Goal: Transaction & Acquisition: Purchase product/service

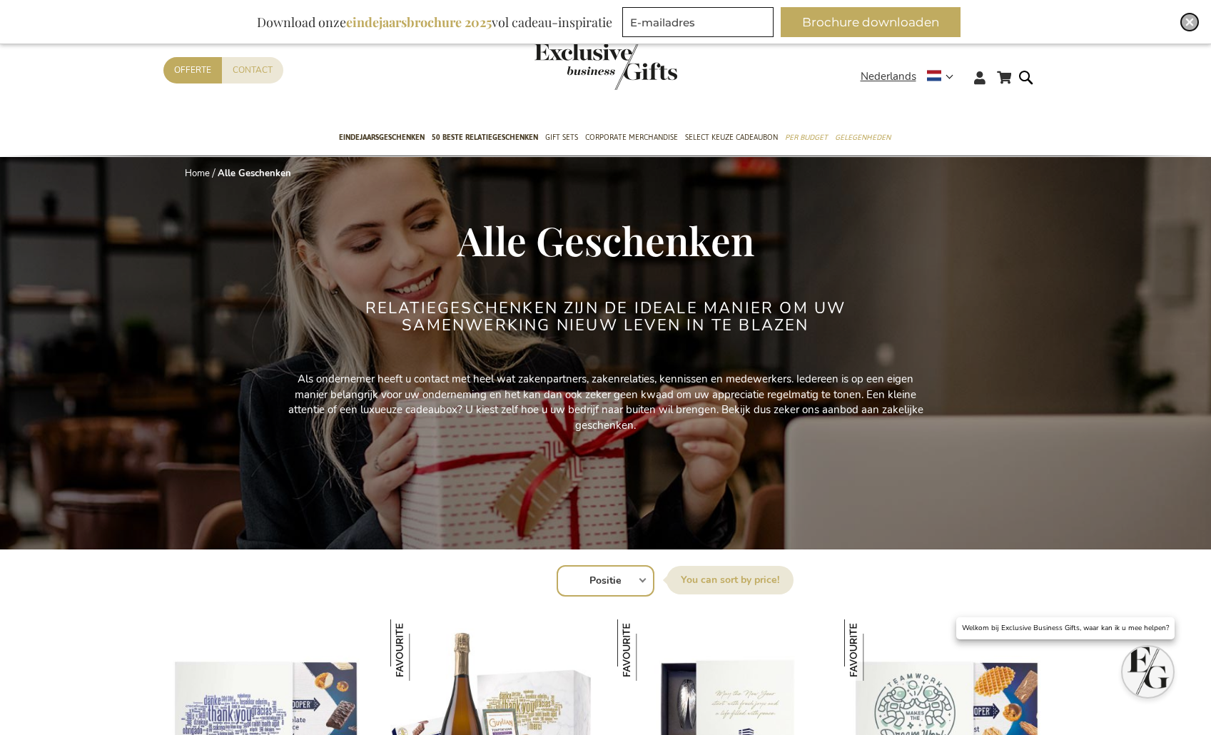
click at [1192, 27] on div "Close" at bounding box center [1189, 22] width 17 height 17
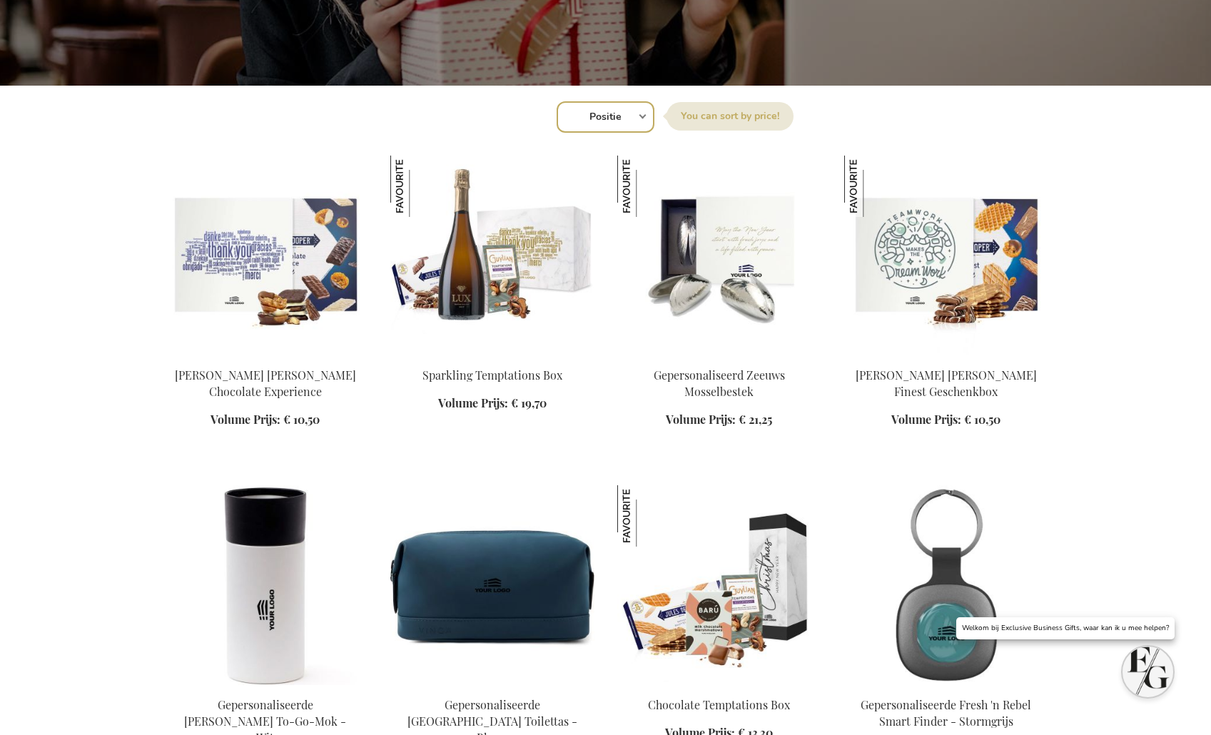
scroll to position [500, 0]
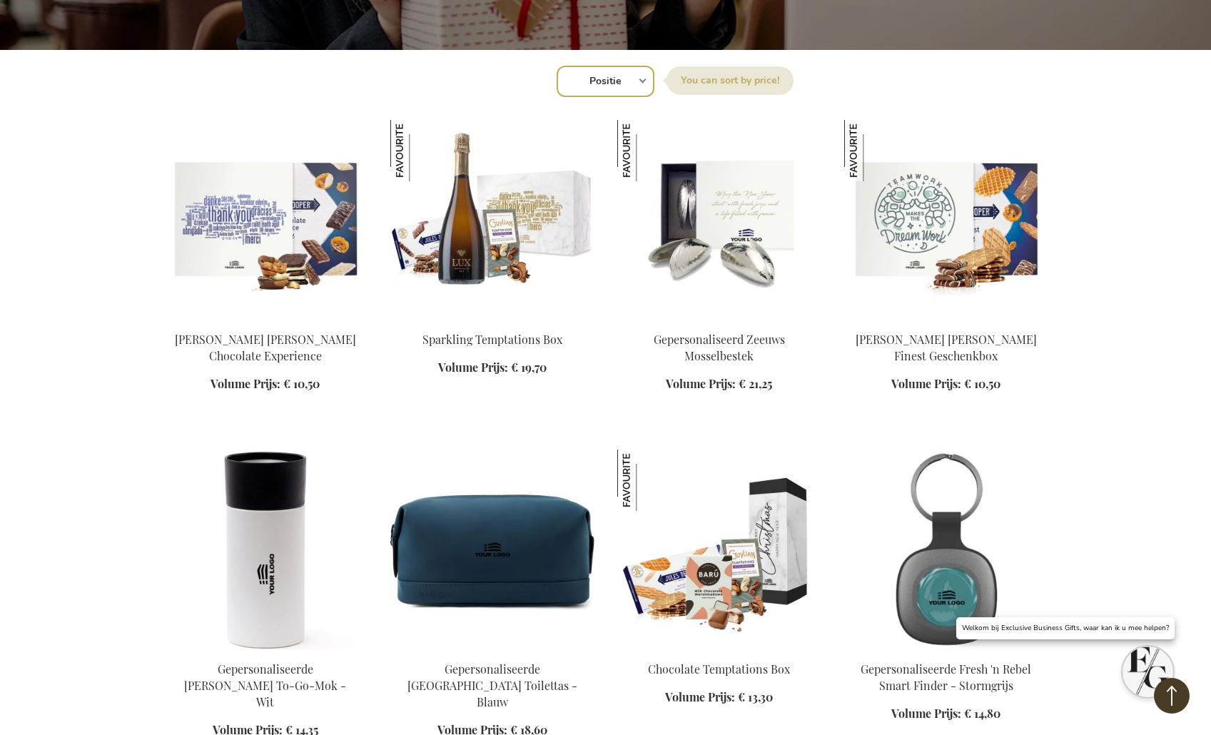
click at [615, 81] on select "Positie Best Sellers Meest bekeken Nieuw Biggest Saving Price: low to high Pric…" at bounding box center [606, 81] width 98 height 31
click at [615, 82] on select "Positie Best Sellers Meest bekeken Nieuw Biggest Saving Price: low to high Pric…" at bounding box center [606, 81] width 98 height 31
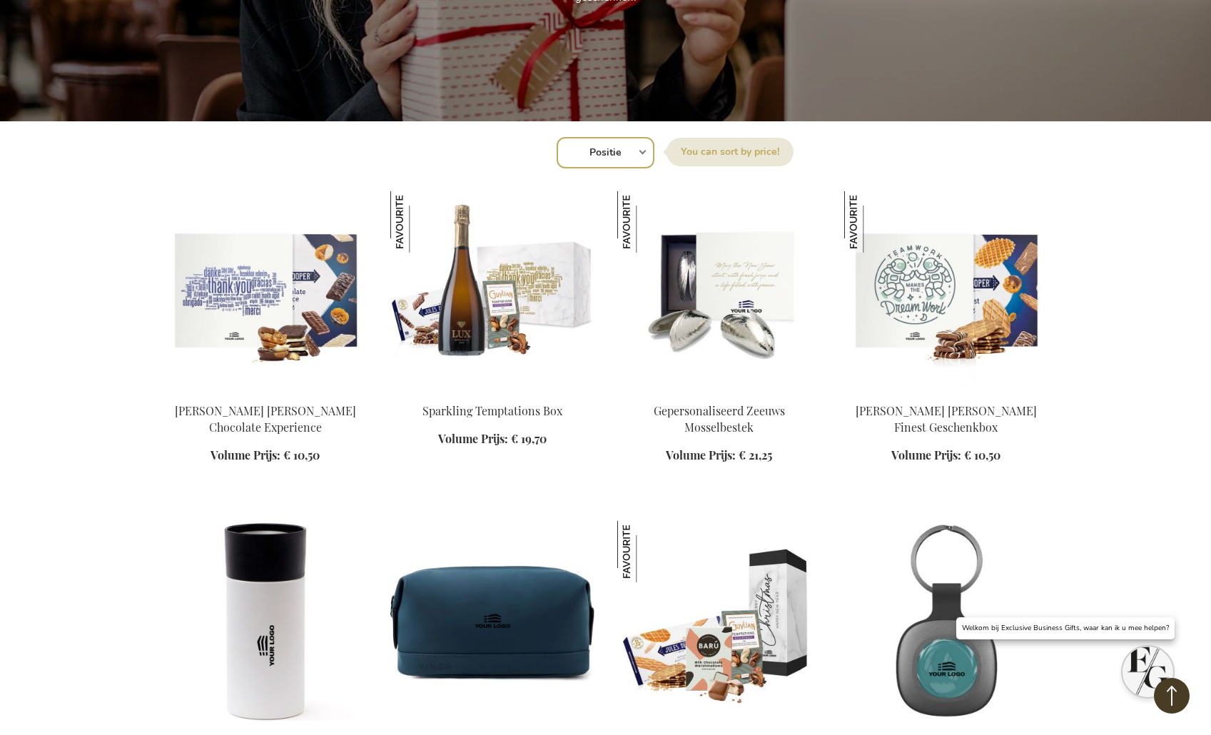
scroll to position [71, 0]
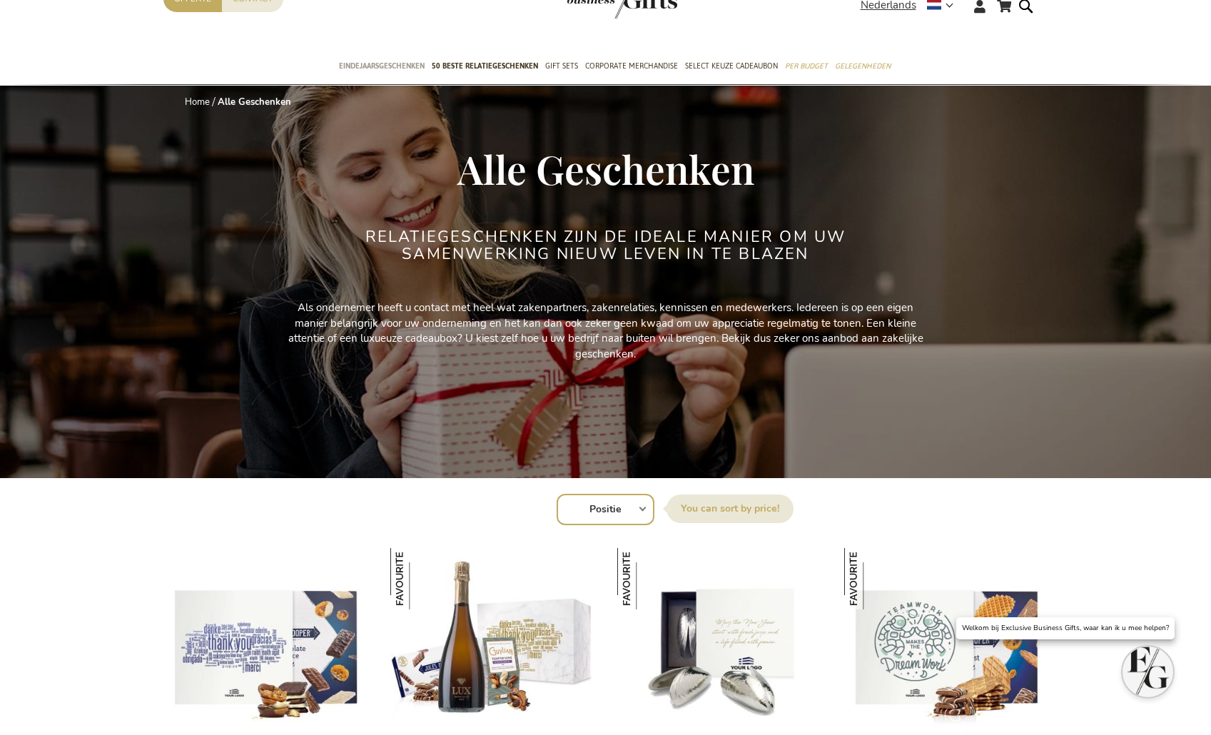
click at [386, 68] on span "Eindejaarsgeschenken" at bounding box center [382, 66] width 86 height 15
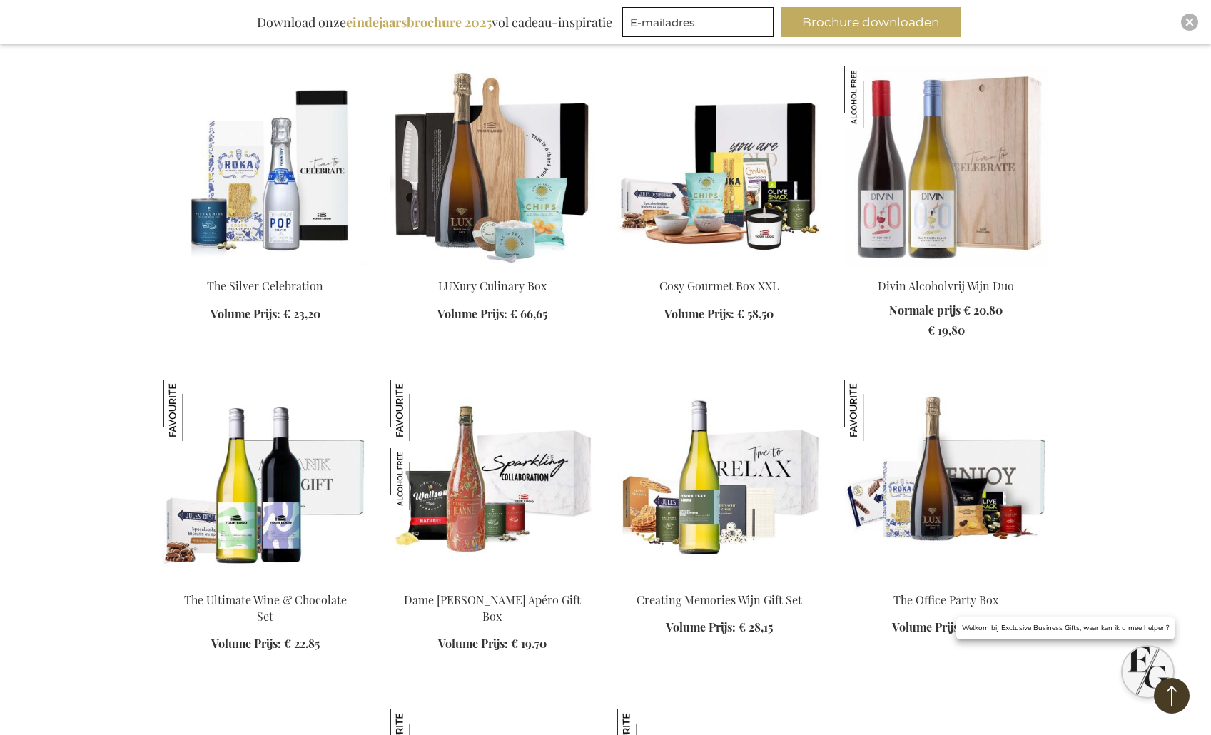
scroll to position [1784, 0]
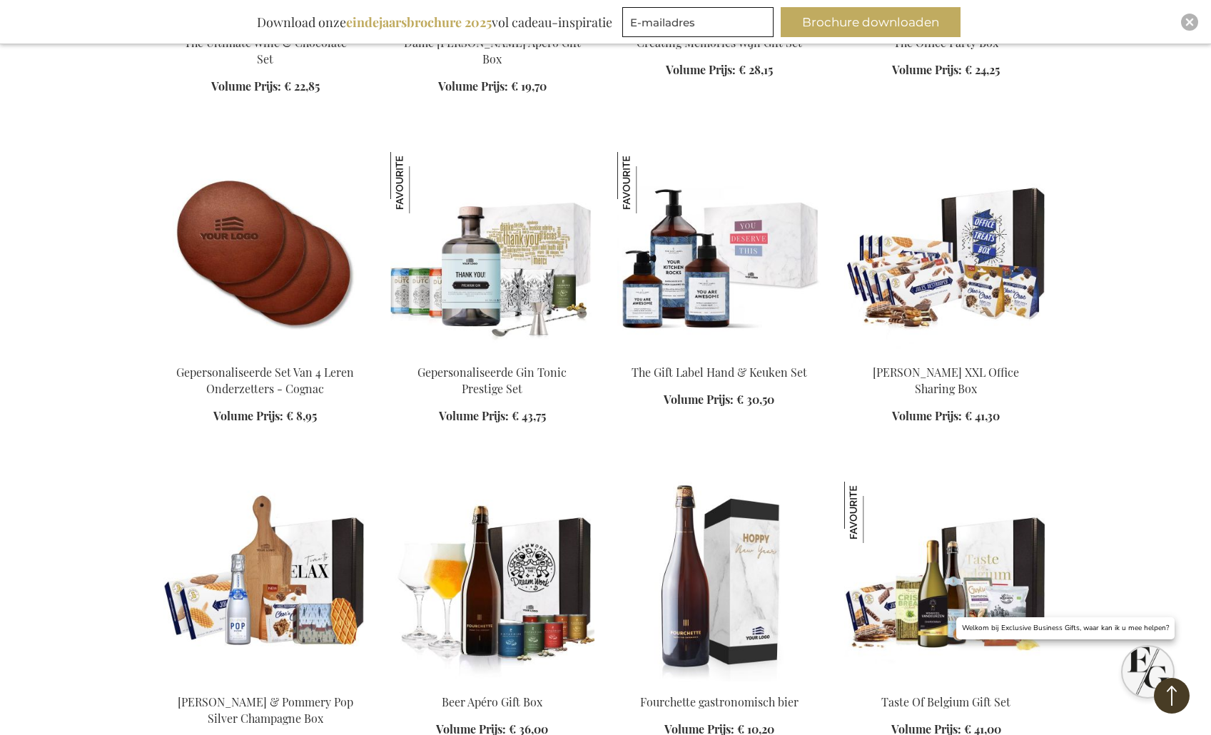
scroll to position [2283, 0]
